Goal: Task Accomplishment & Management: Complete application form

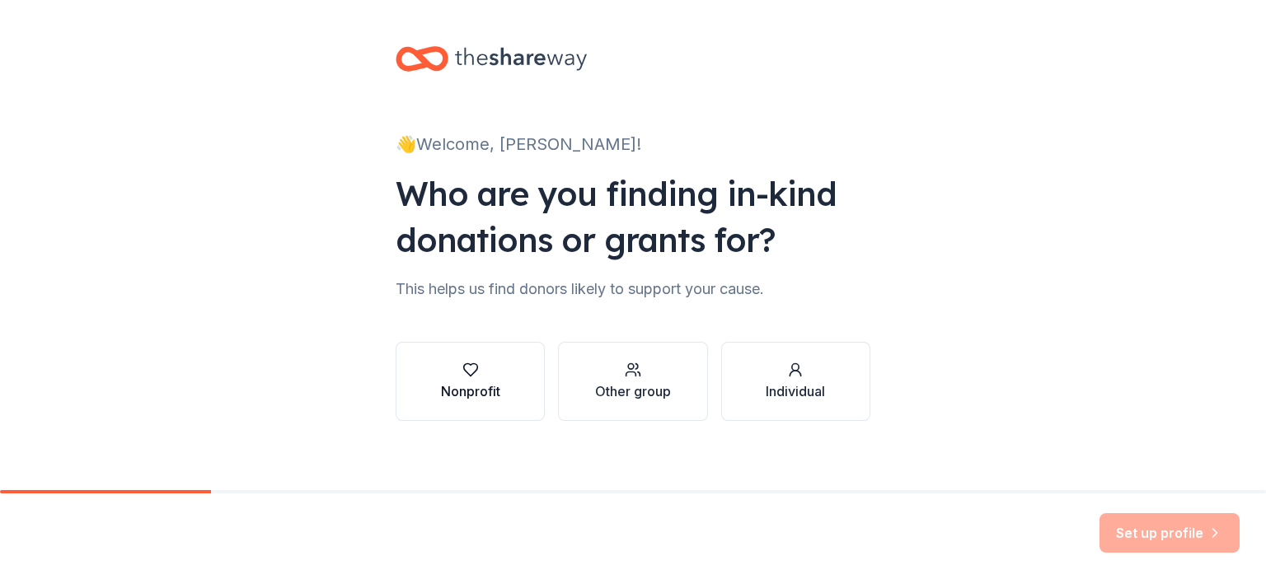
click at [490, 395] on div "Nonprofit" at bounding box center [470, 392] width 59 height 20
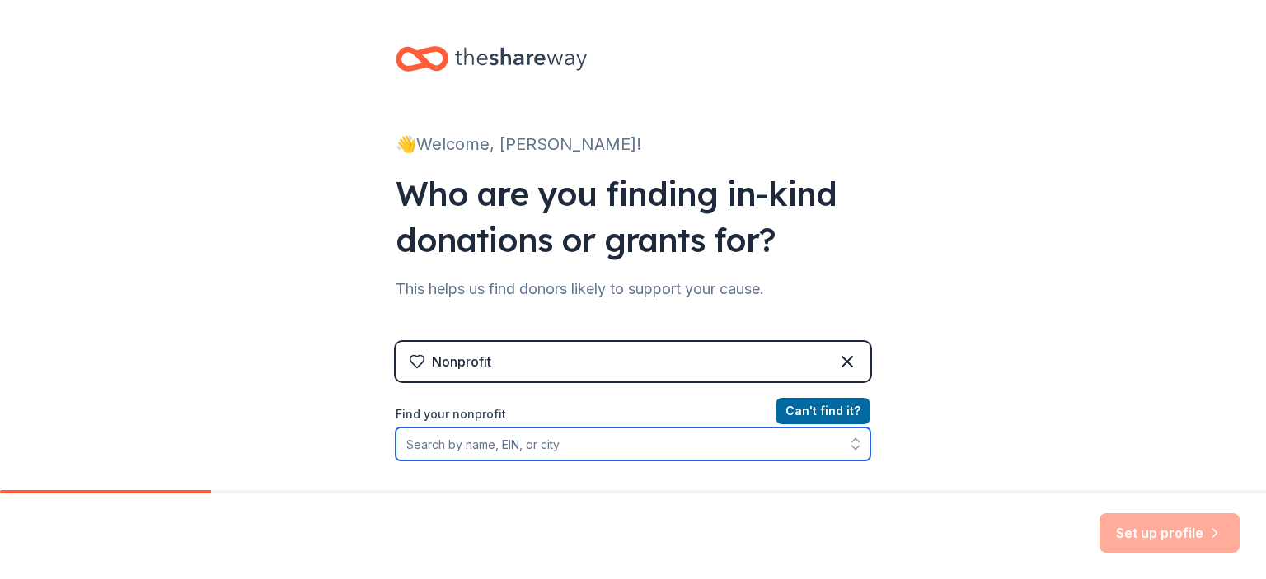
click at [554, 451] on input "Find your nonprofit" at bounding box center [633, 444] width 475 height 33
type input "friends of acadia"
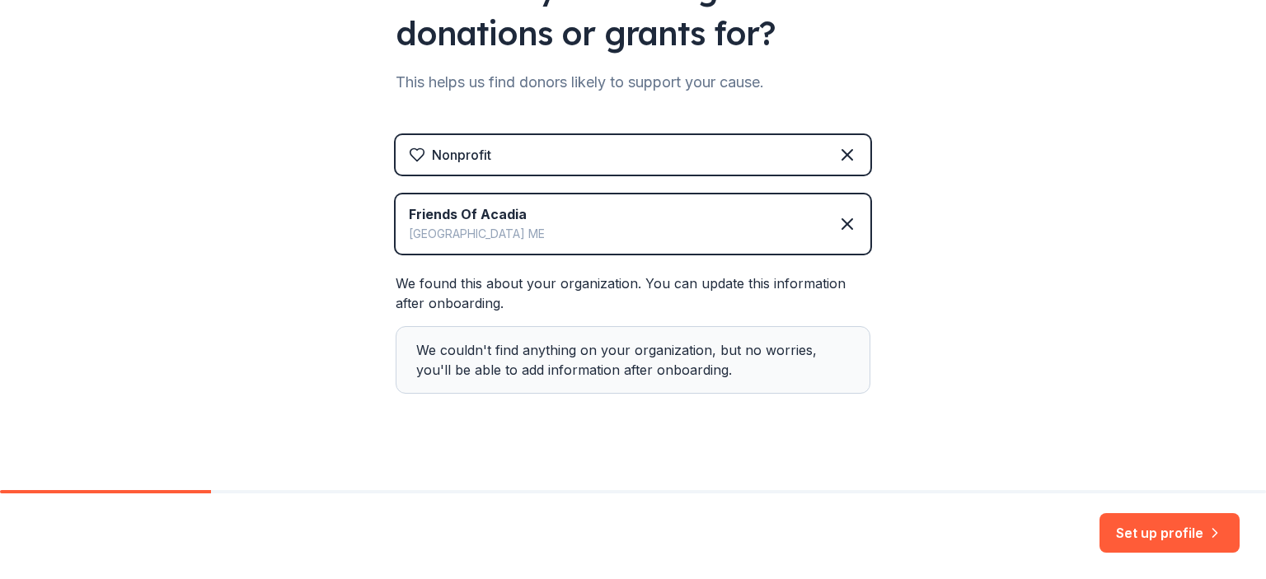
scroll to position [222, 0]
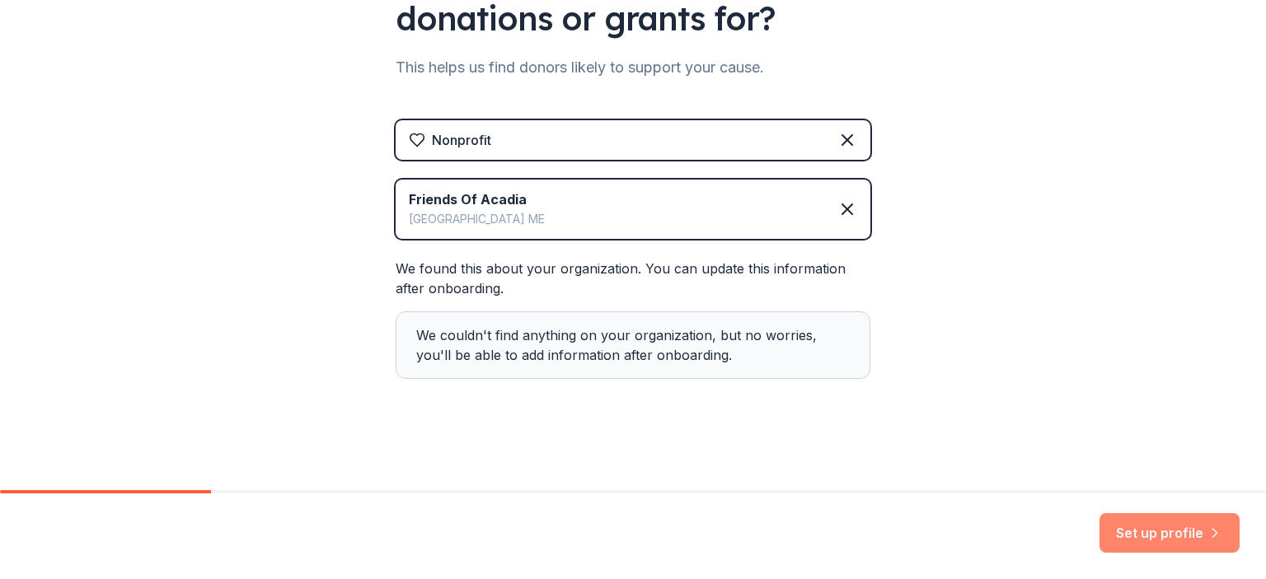
click at [1167, 541] on button "Set up profile" at bounding box center [1169, 533] width 140 height 40
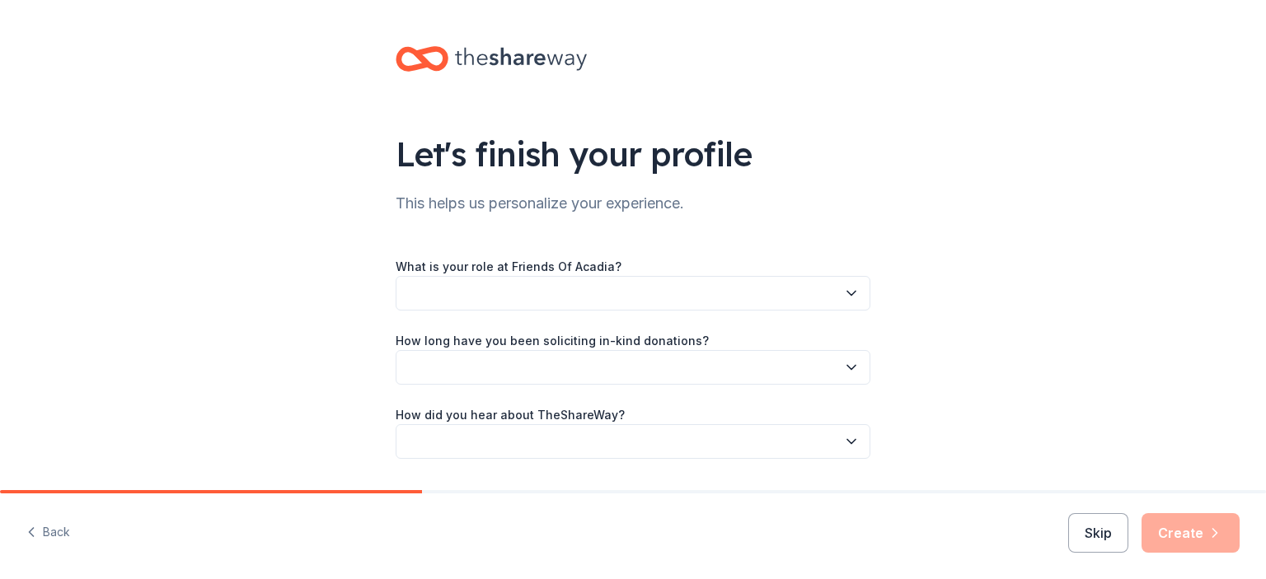
click at [782, 286] on button "button" at bounding box center [633, 293] width 475 height 35
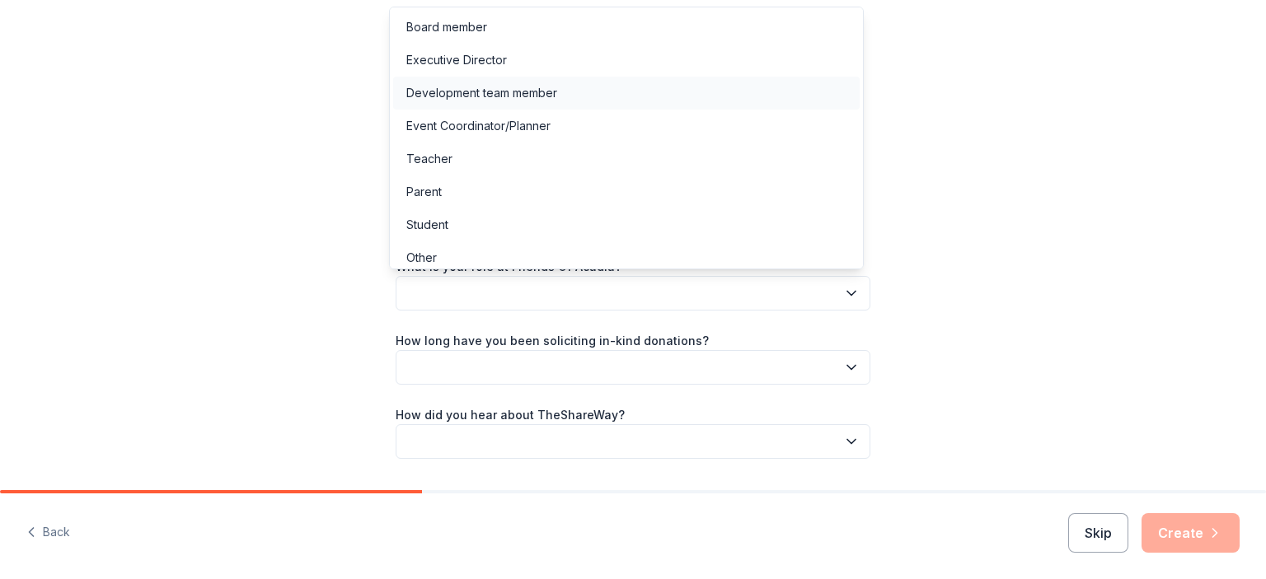
click at [518, 91] on div "Development team member" at bounding box center [481, 93] width 151 height 20
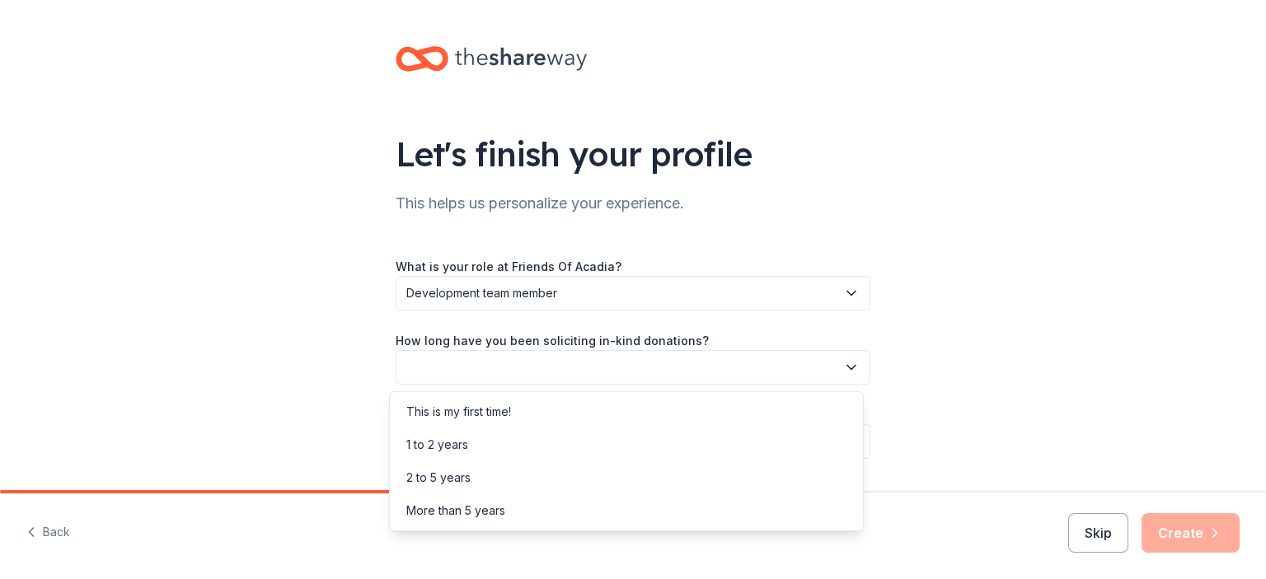
click at [615, 371] on button "button" at bounding box center [633, 367] width 475 height 35
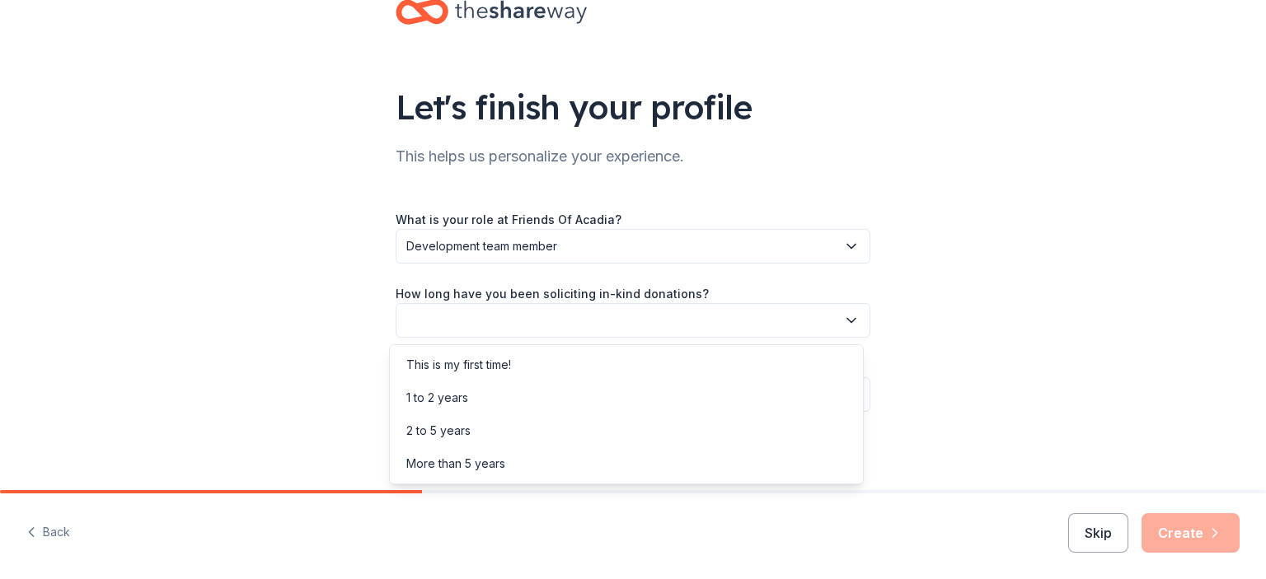
click at [989, 323] on div "Let's finish your profile This helps us personalize your experience. What is yo…" at bounding box center [633, 222] width 1266 height 538
click at [843, 312] on icon "button" at bounding box center [851, 320] width 16 height 16
click at [973, 236] on div "Let's finish your profile This helps us personalize your experience. What is yo…" at bounding box center [633, 222] width 1266 height 538
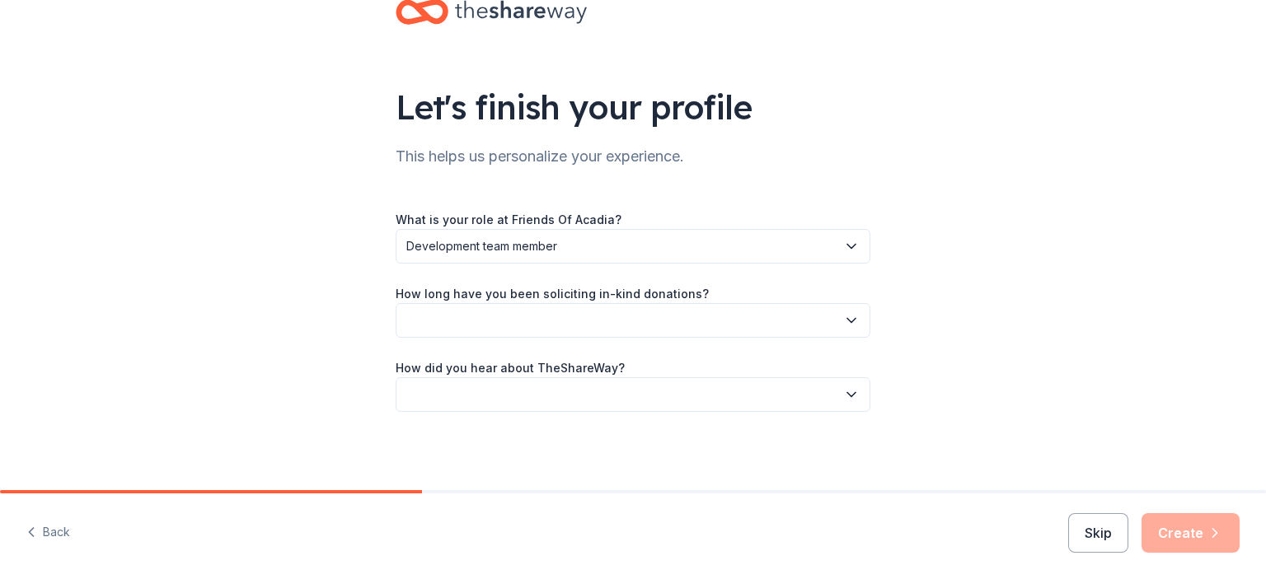
click at [854, 400] on button "button" at bounding box center [633, 394] width 475 height 35
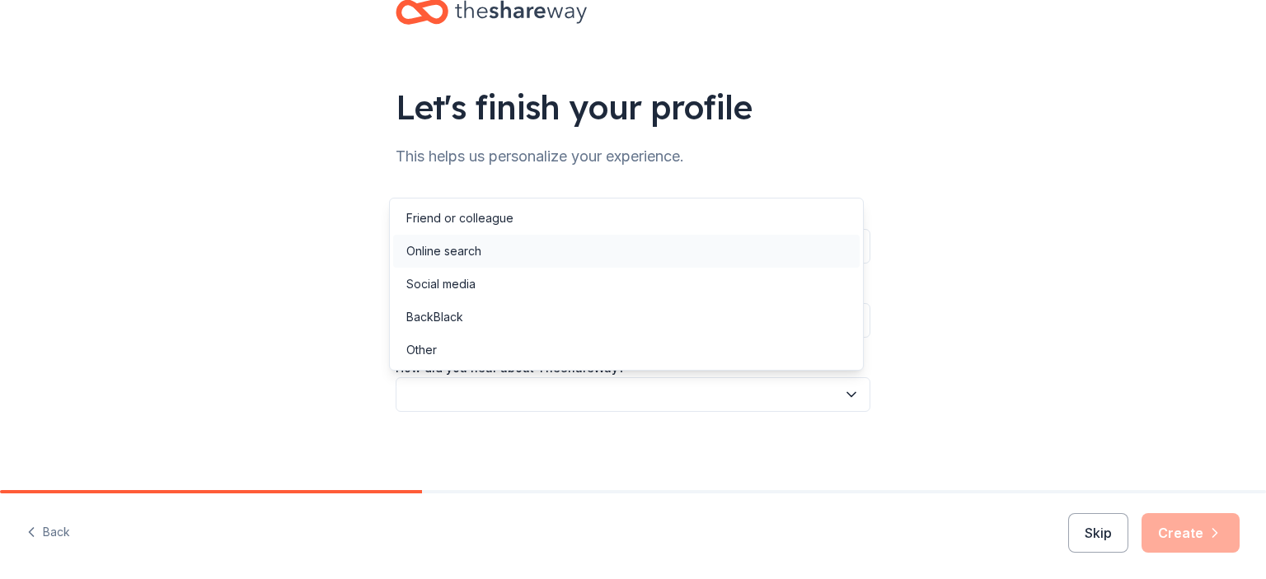
drag, startPoint x: 692, startPoint y: 255, endPoint x: 882, endPoint y: 307, distance: 196.3
click at [692, 256] on div "Online search" at bounding box center [626, 251] width 466 height 33
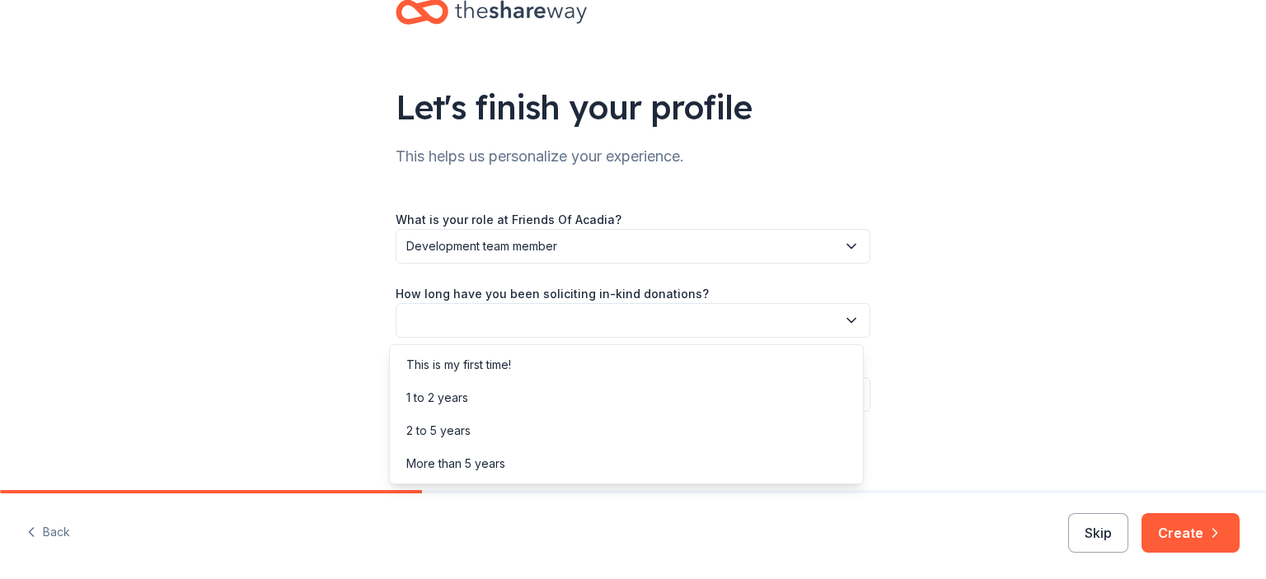
click at [794, 312] on button "button" at bounding box center [633, 320] width 475 height 35
click at [717, 464] on div "More than 5 years" at bounding box center [626, 464] width 466 height 33
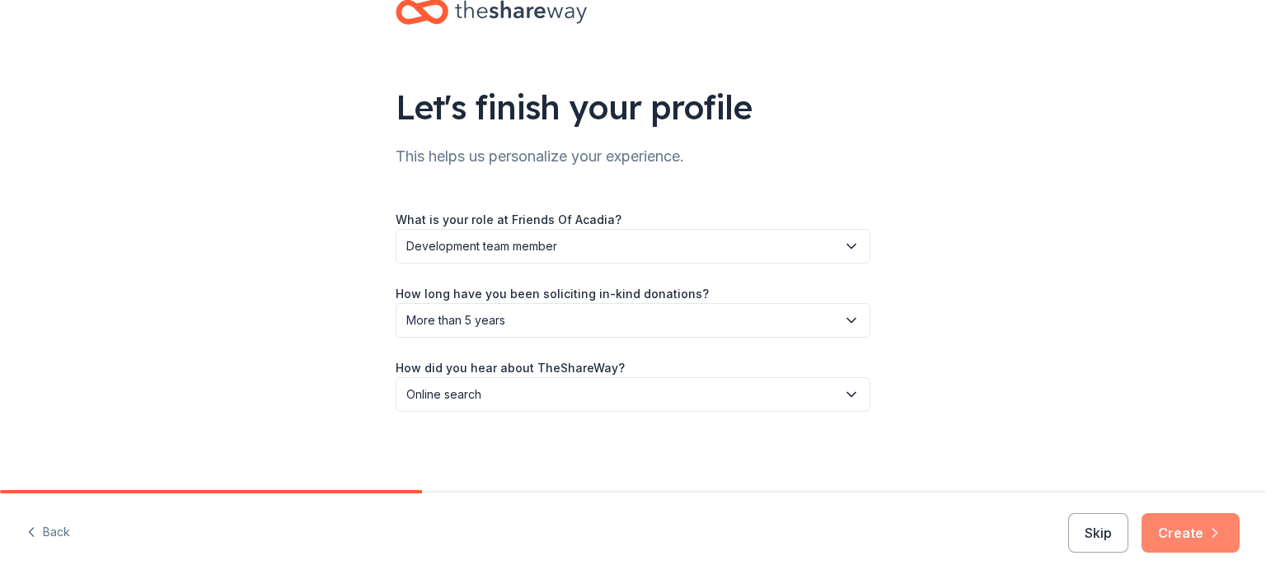
click at [1184, 537] on button "Create" at bounding box center [1190, 533] width 98 height 40
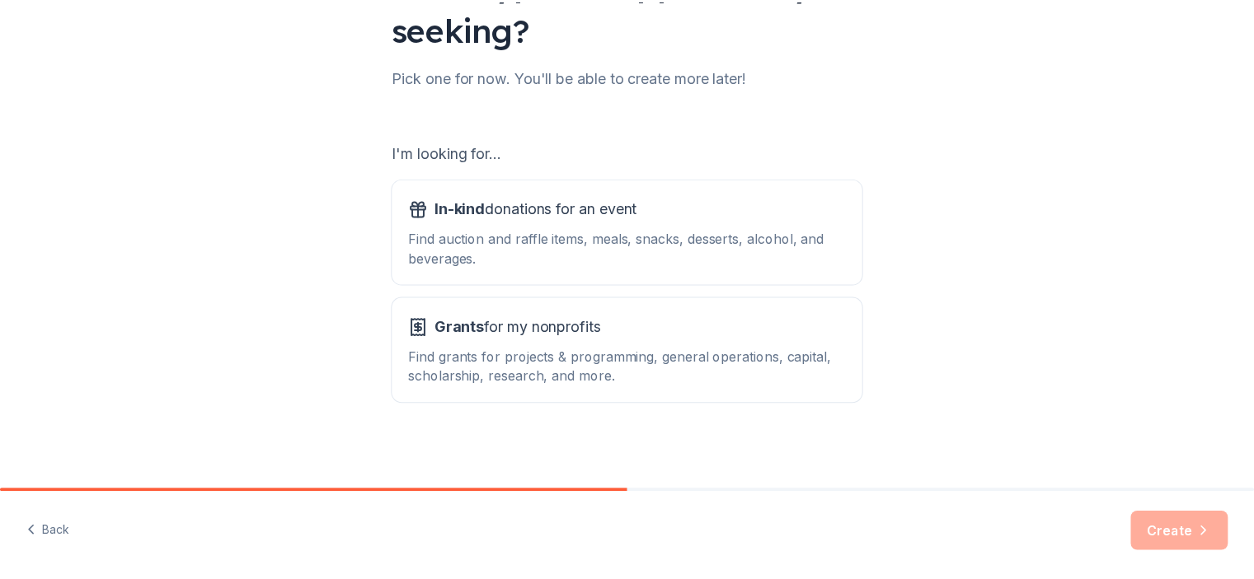
scroll to position [175, 0]
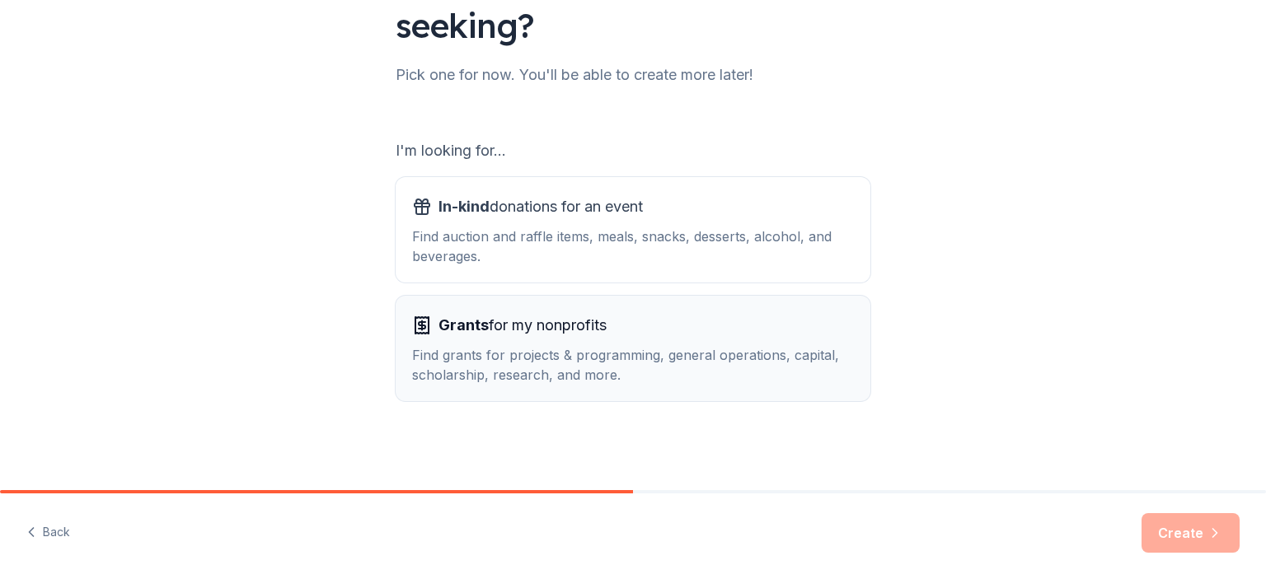
click at [686, 349] on div "Find grants for projects & programming, general operations, capital, scholarshi…" at bounding box center [633, 365] width 442 height 40
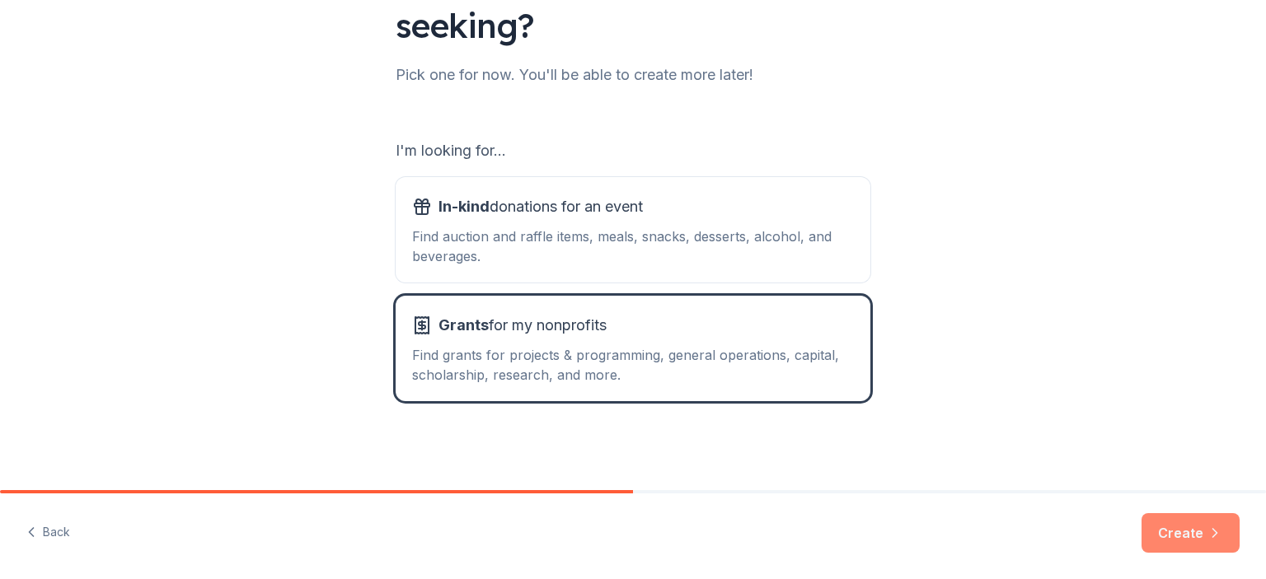
click at [1193, 527] on button "Create" at bounding box center [1190, 533] width 98 height 40
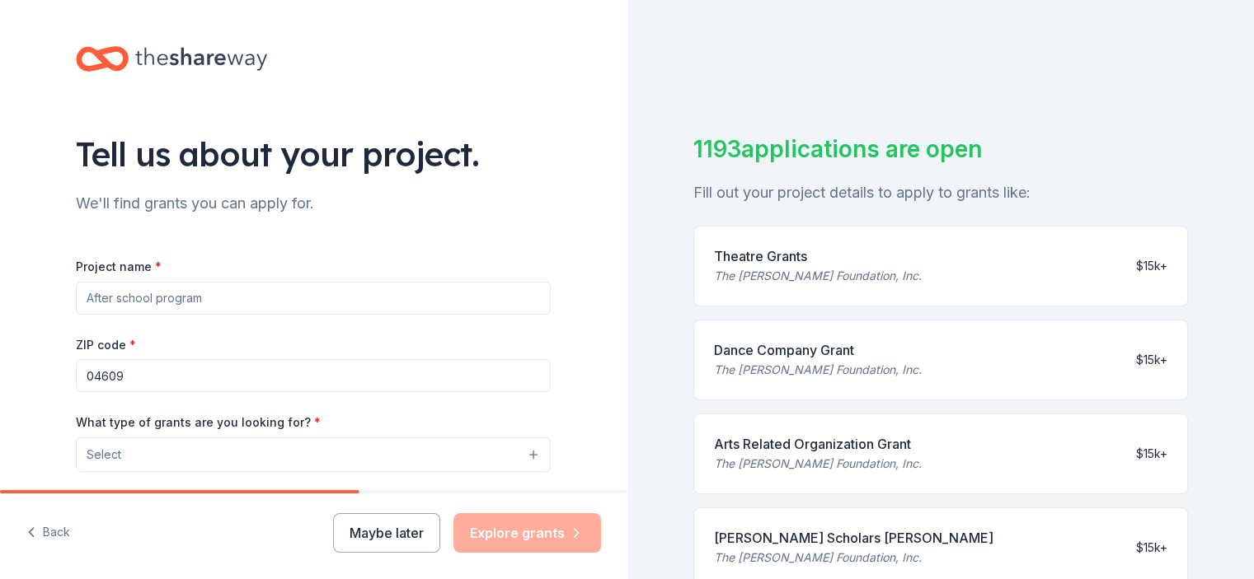
scroll to position [82, 0]
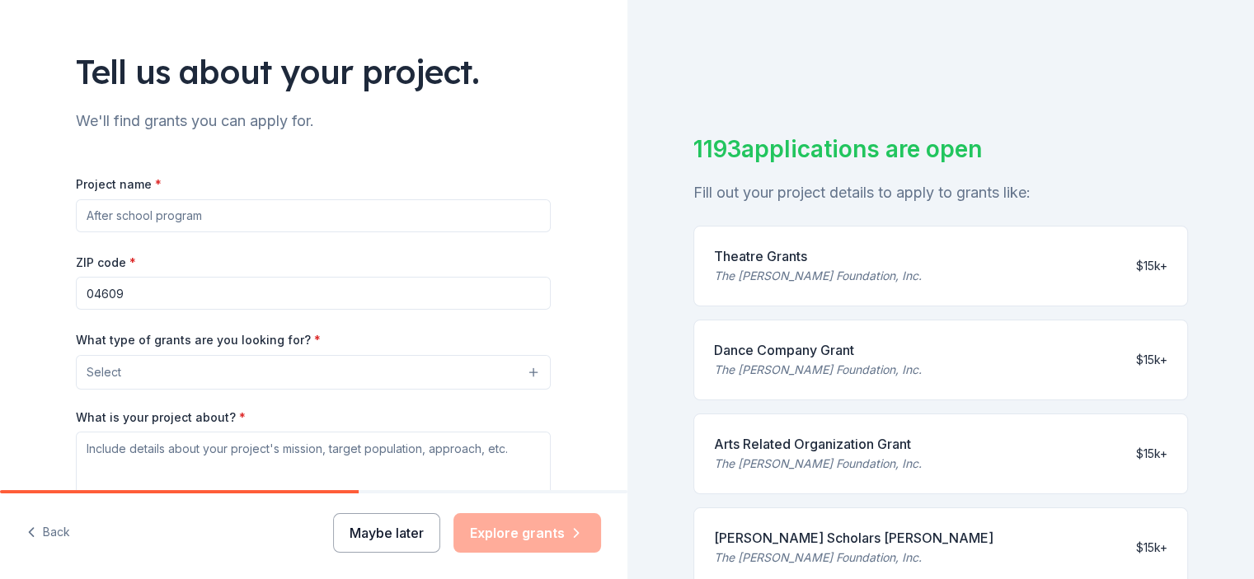
click at [384, 517] on button "Maybe later" at bounding box center [386, 533] width 107 height 40
click at [384, 528] on div "Maybe later Explore grants" at bounding box center [467, 533] width 268 height 40
click at [396, 532] on button "Maybe later" at bounding box center [386, 533] width 107 height 40
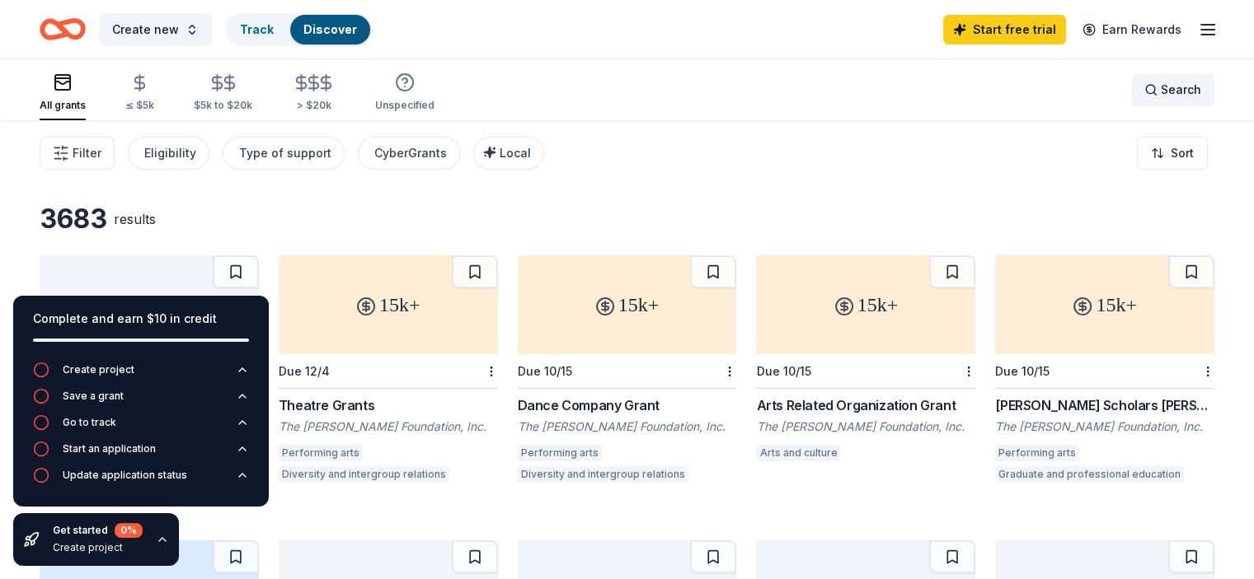
click at [1160, 93] on span "Search" at bounding box center [1180, 90] width 40 height 20
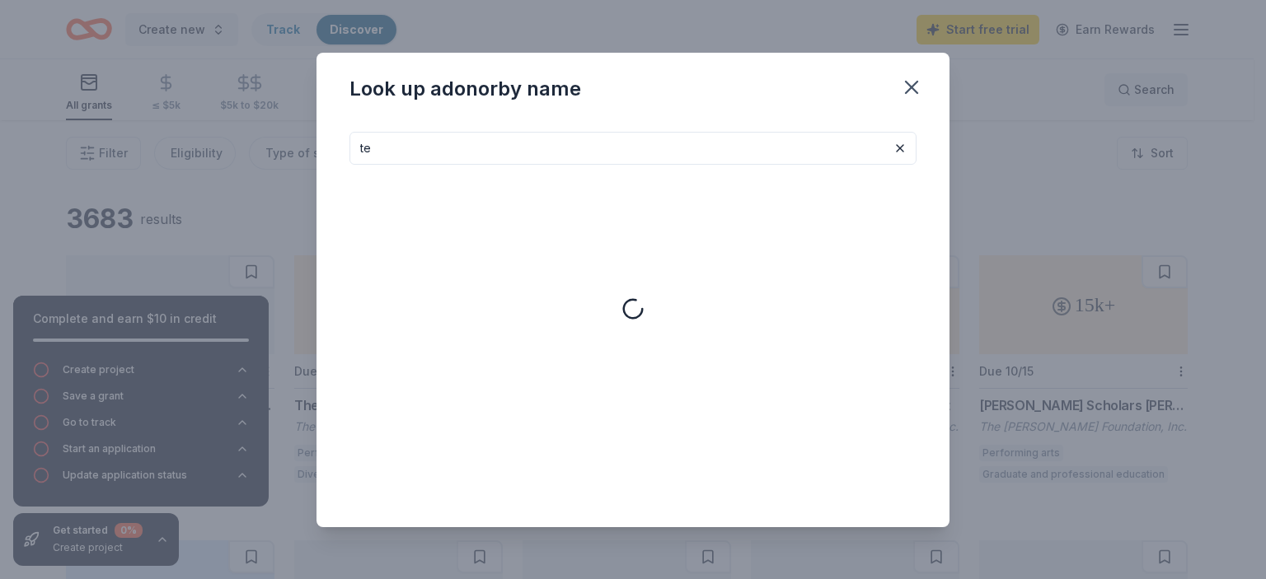
type input "t"
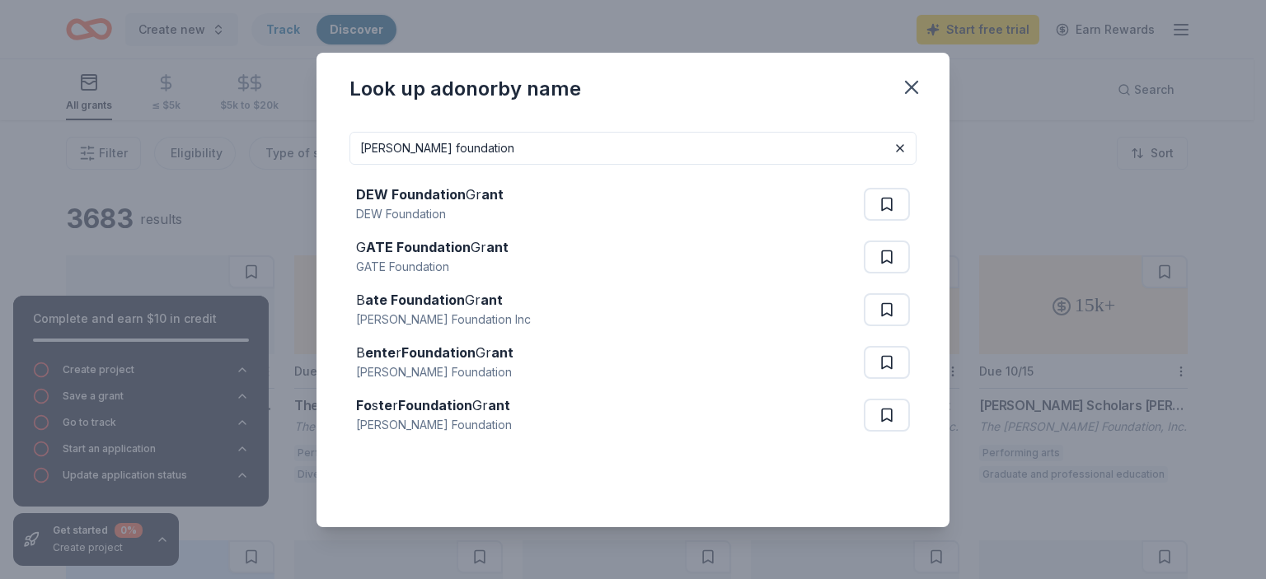
type input "[PERSON_NAME] foundation"
